Goal: Obtain resource: Download file/media

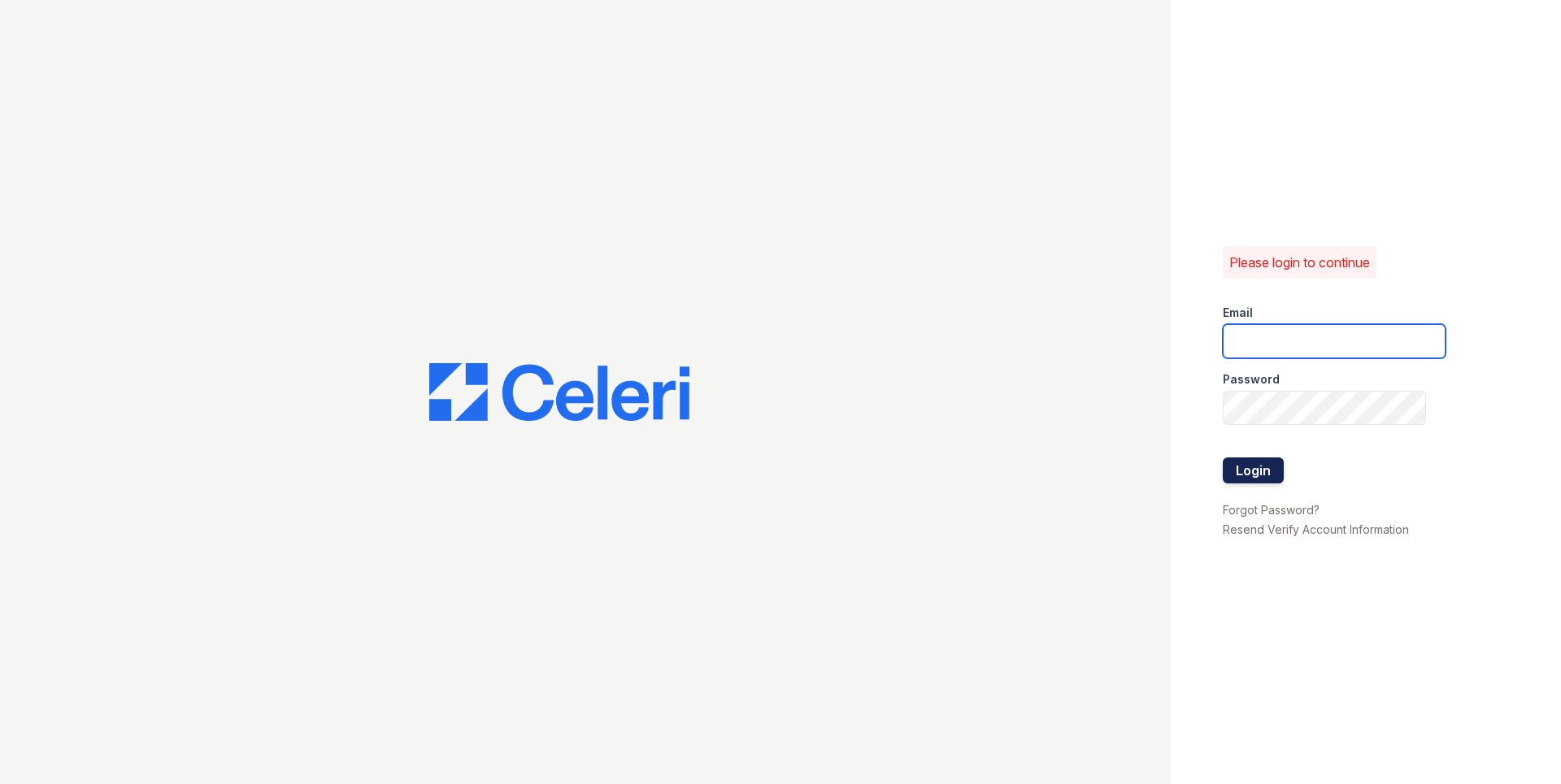
type input "dahlia1@cafmanagement.com"
click at [1254, 466] on button "Login" at bounding box center [1253, 470] width 61 height 26
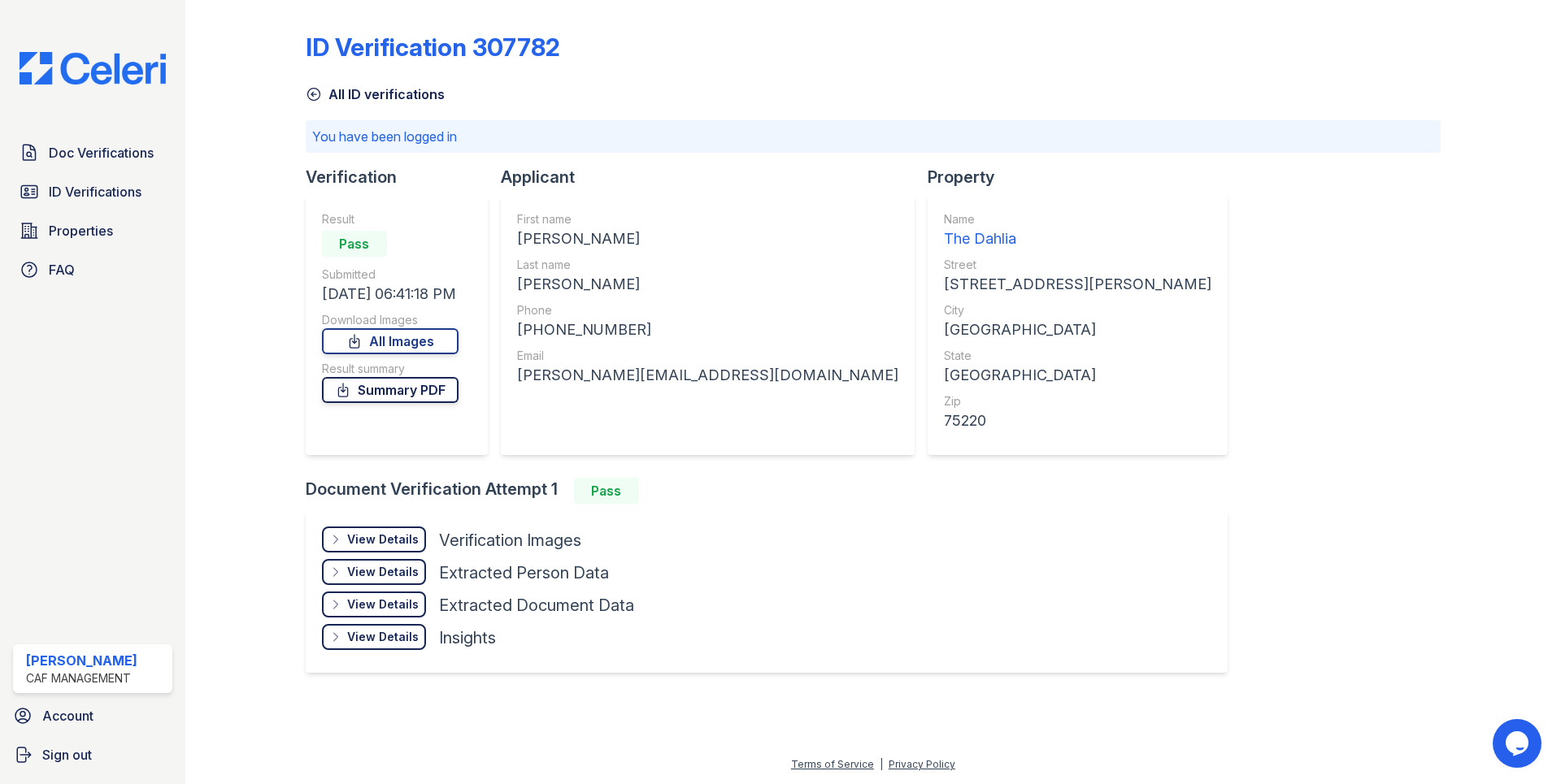
click at [425, 396] on link "Summary PDF" at bounding box center [390, 390] width 136 height 26
click at [558, 332] on div "[PHONE_NUMBER]" at bounding box center [707, 330] width 381 height 23
copy div "19492438878"
click at [601, 375] on div "[PERSON_NAME][EMAIL_ADDRESS][DOMAIN_NAME]" at bounding box center [707, 375] width 381 height 23
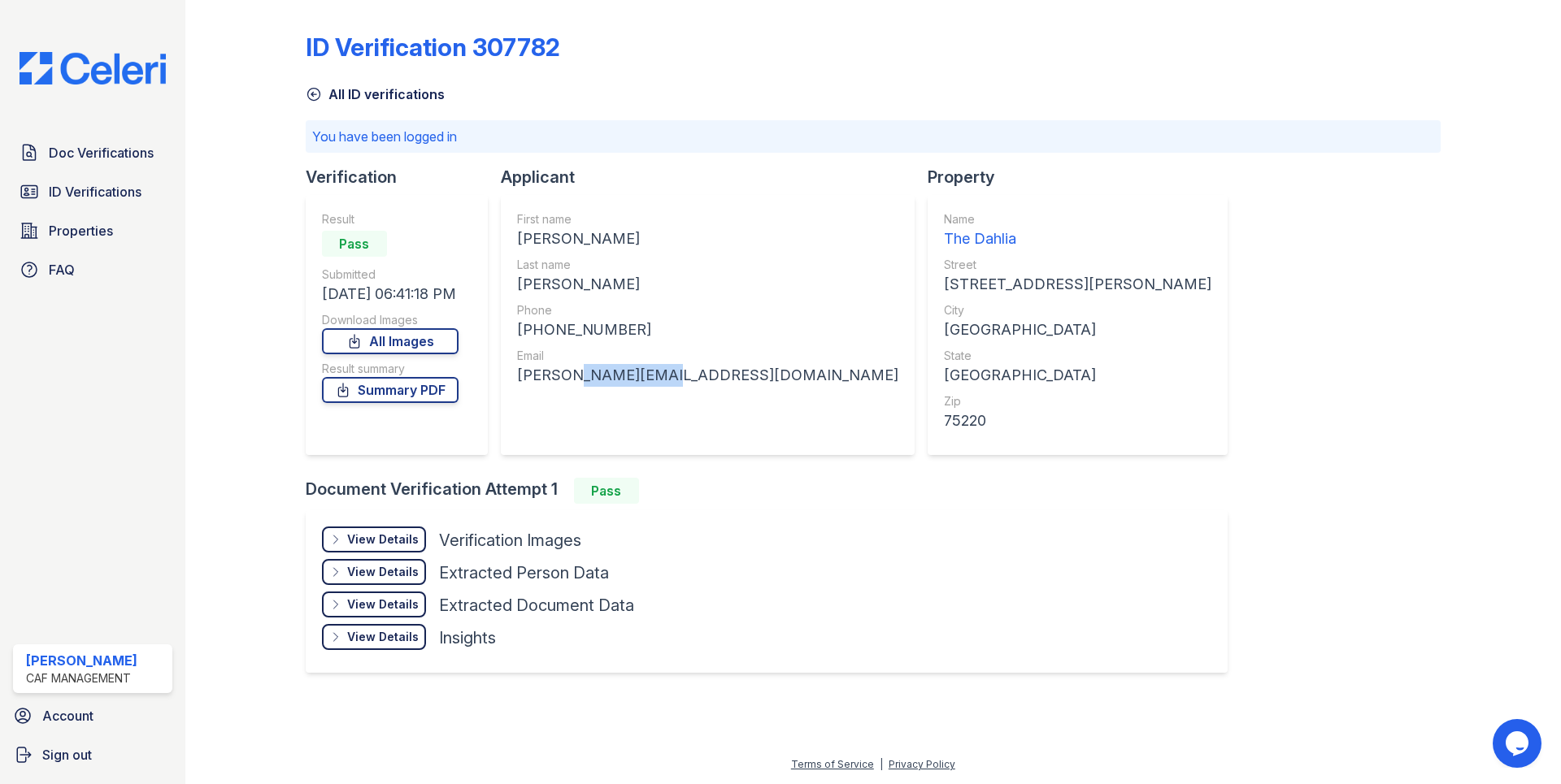
click at [601, 375] on div "[PERSON_NAME][EMAIL_ADDRESS][DOMAIN_NAME]" at bounding box center [707, 375] width 381 height 23
copy div "[PERSON_NAME][EMAIL_ADDRESS][DOMAIN_NAME]"
click at [408, 541] on div "View Details" at bounding box center [383, 539] width 72 height 16
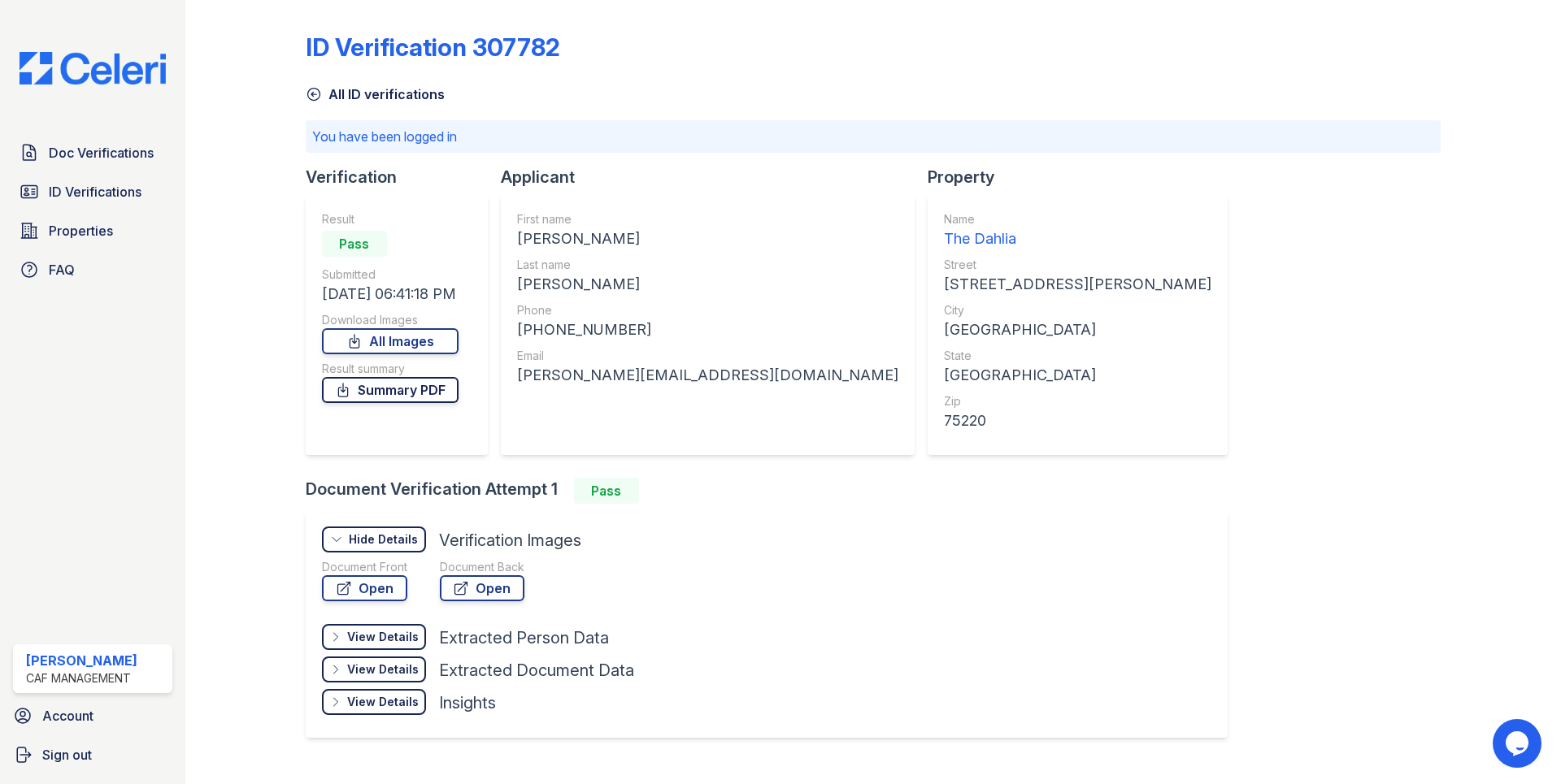
click at [411, 394] on link "Summary PDF" at bounding box center [390, 390] width 136 height 26
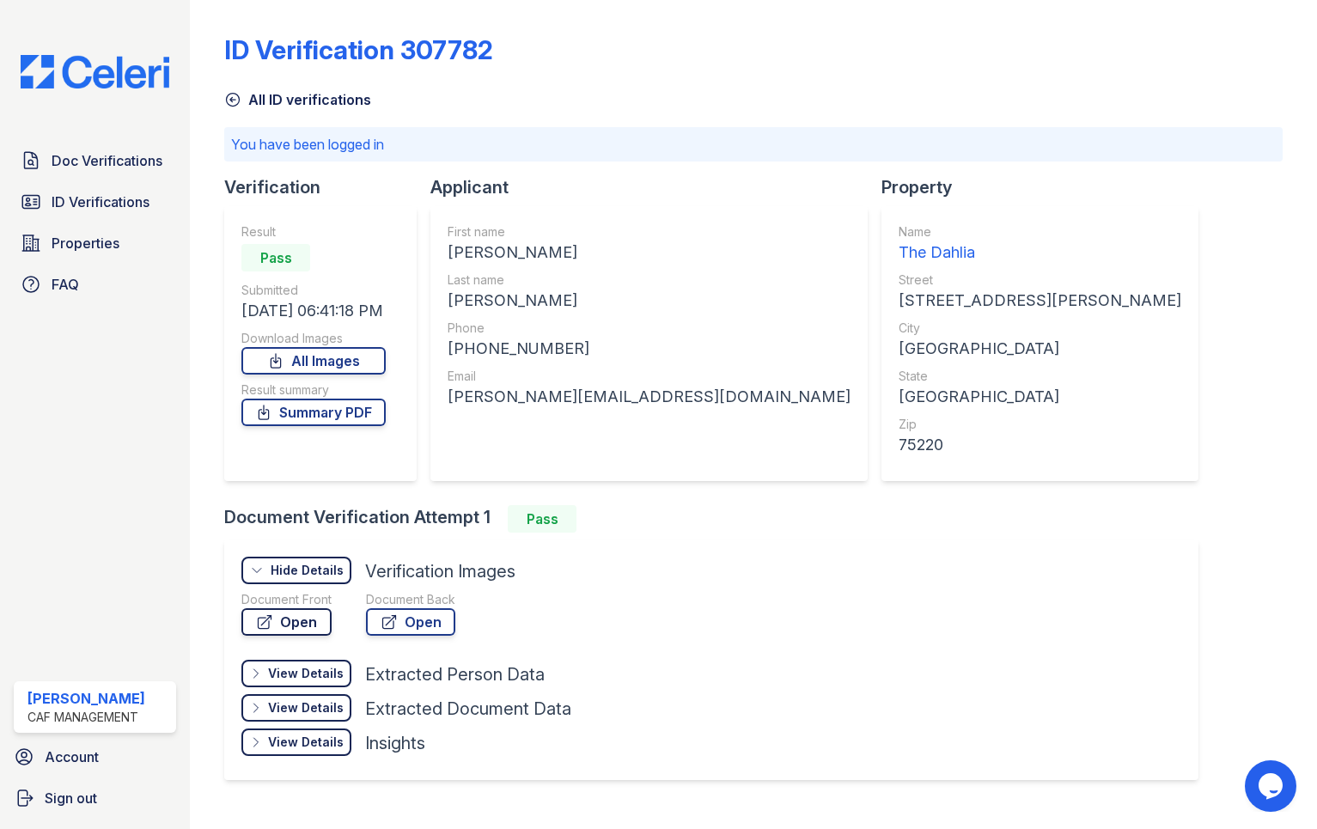
click at [323, 623] on link "Open" at bounding box center [286, 621] width 90 height 27
